Goal: Find specific page/section: Find specific page/section

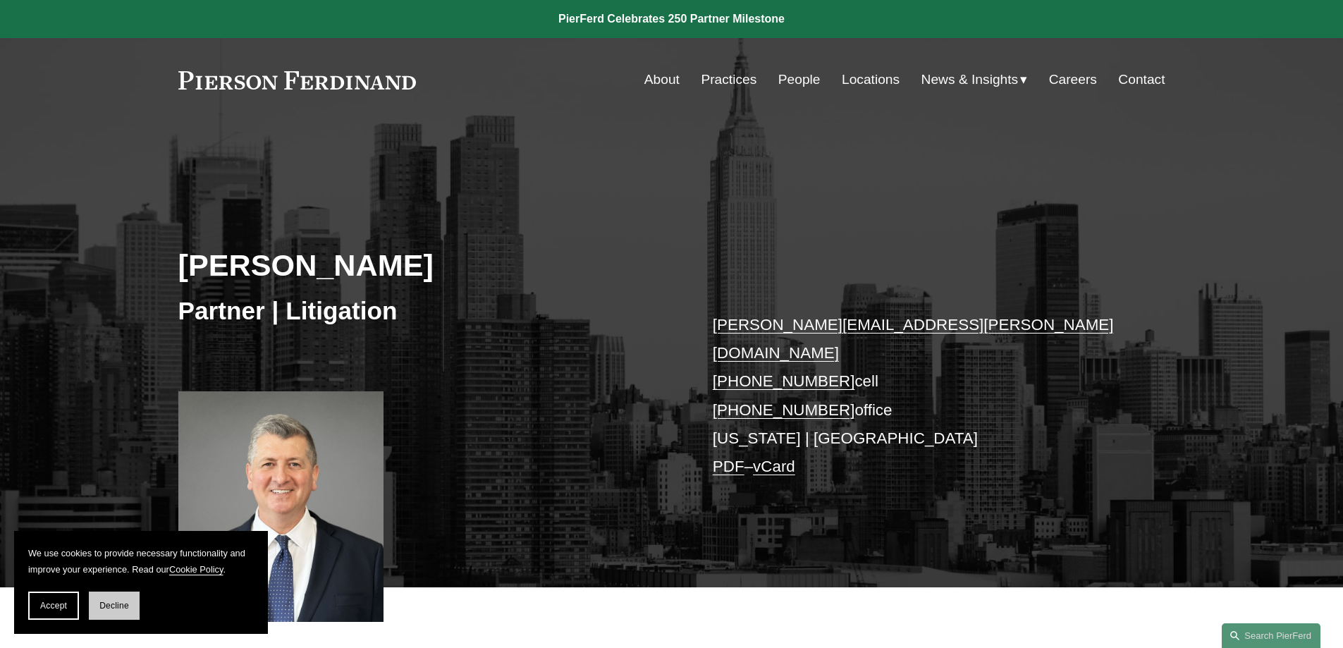
click at [121, 600] on button "Decline" at bounding box center [114, 606] width 51 height 28
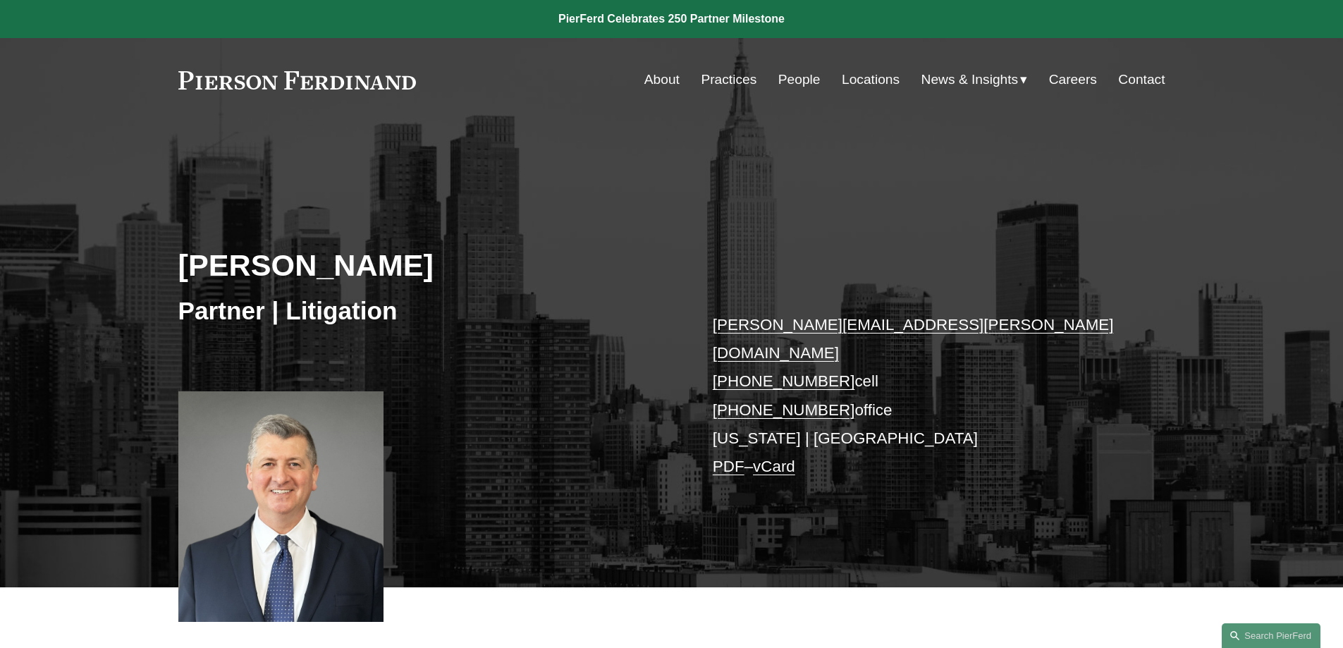
click at [864, 75] on link "Locations" at bounding box center [871, 79] width 58 height 27
click at [619, 403] on div "Michael C. Delaney Partner | Litigation michael.delaney@pierferd.com +1.973.652…" at bounding box center [671, 374] width 1343 height 425
click at [1237, 378] on div "Michael C. Delaney Partner | Litigation michael.delaney@pierferd.com +1.973.652…" at bounding box center [671, 374] width 1343 height 425
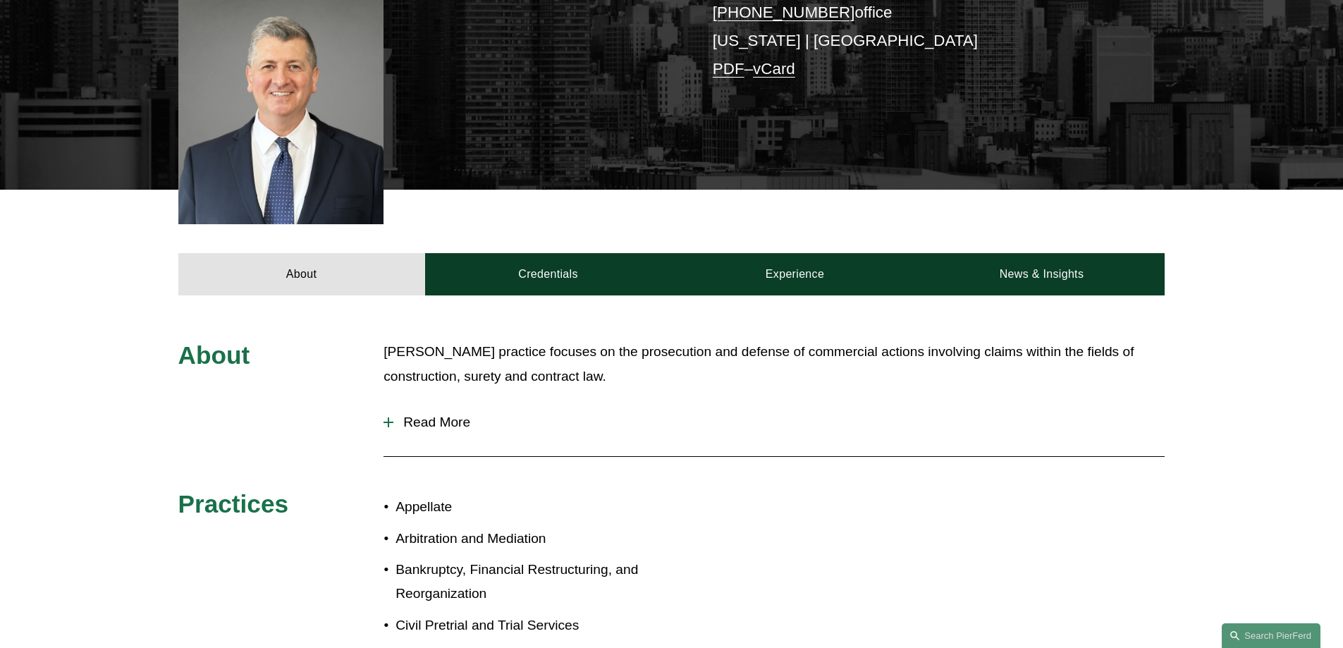
scroll to position [846, 0]
